Goal: Task Accomplishment & Management: Manage account settings

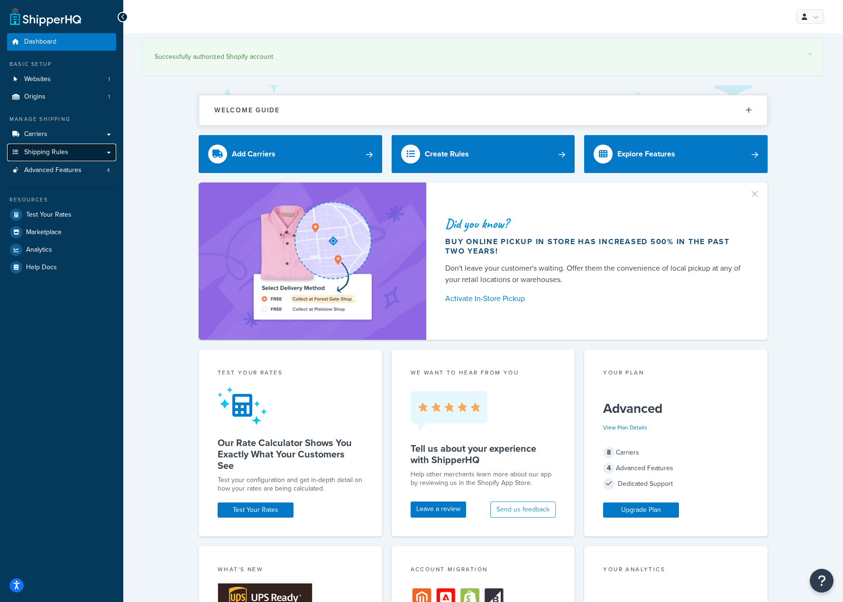
click at [49, 151] on span "Shipping Rules" at bounding box center [46, 152] width 44 height 8
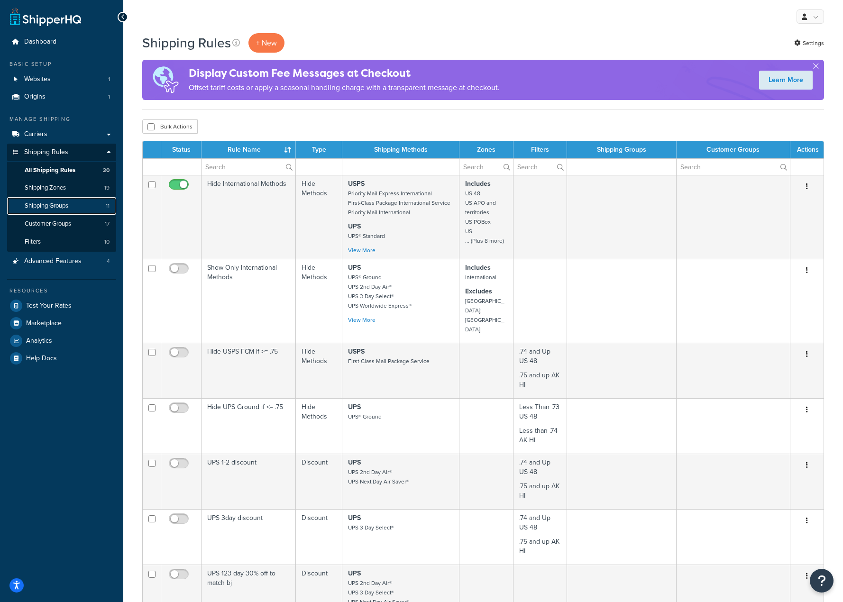
click at [78, 207] on link "Shipping Groups 11" at bounding box center [61, 206] width 109 height 18
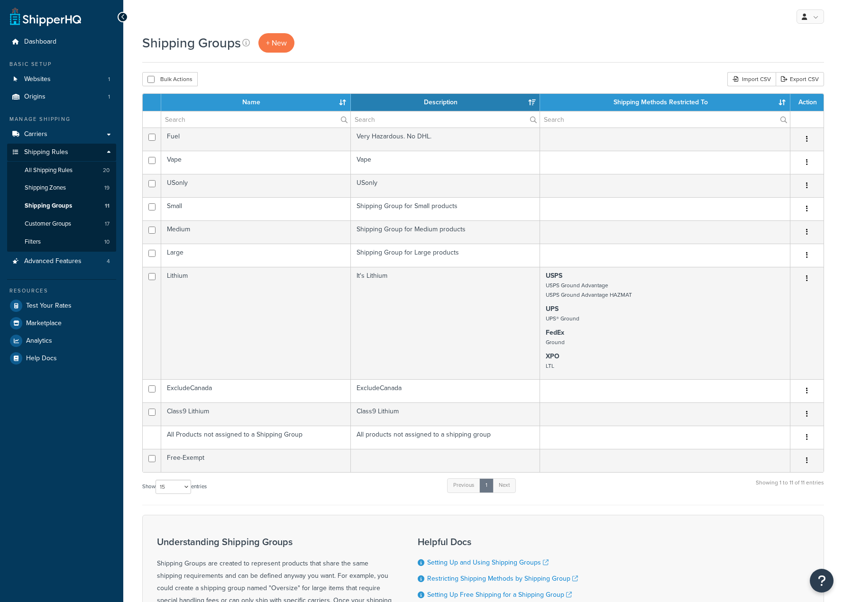
select select "15"
click at [810, 17] on link at bounding box center [811, 16] width 28 height 14
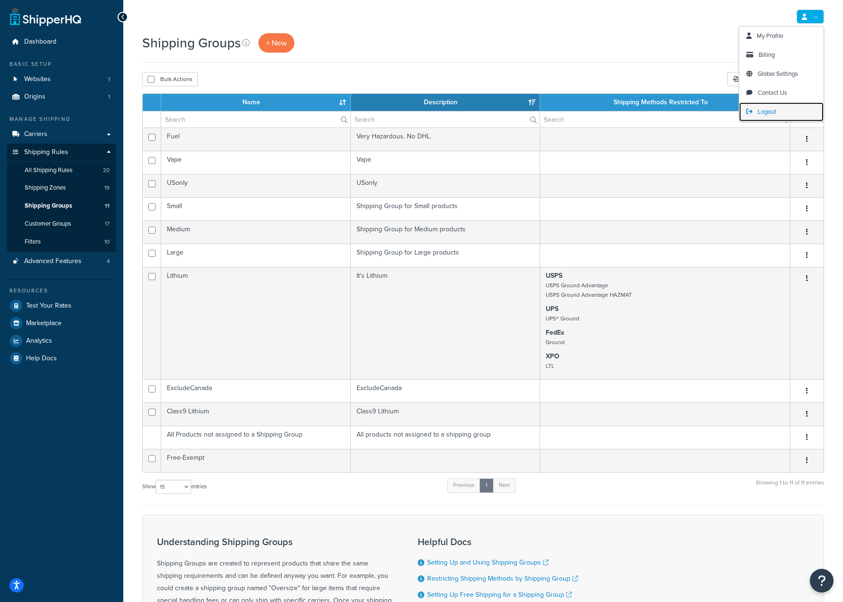
click at [765, 114] on span "Logout" at bounding box center [767, 111] width 18 height 9
